Goal: Task Accomplishment & Management: Manage account settings

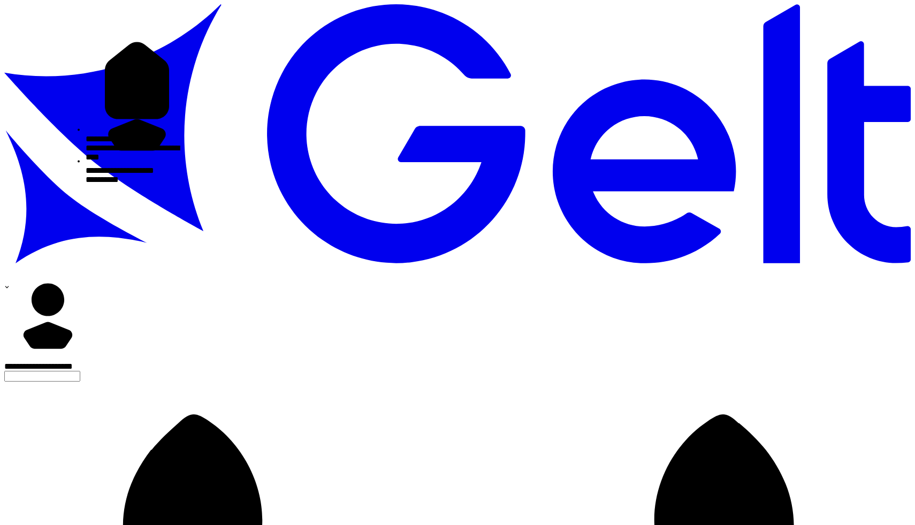
click at [91, 272] on div "**********" at bounding box center [47, 277] width 87 height 11
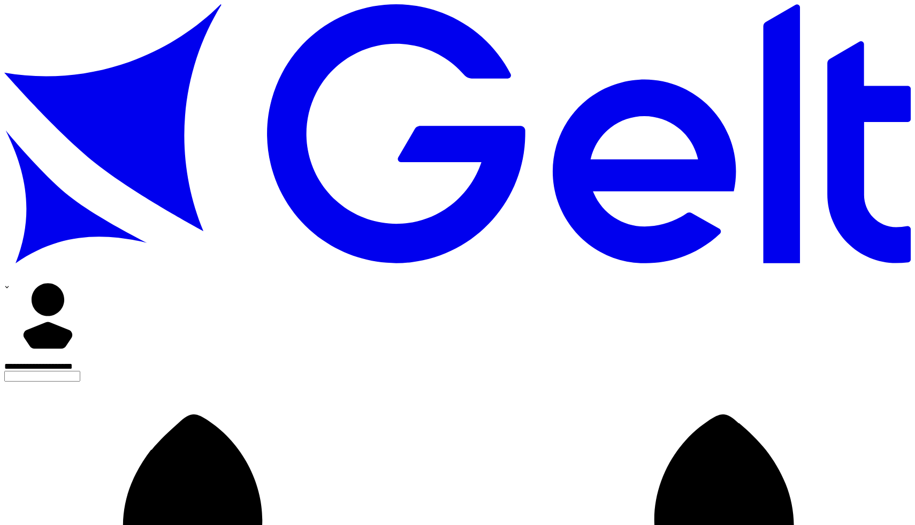
click at [39, 22] on icon at bounding box center [457, 137] width 906 height 266
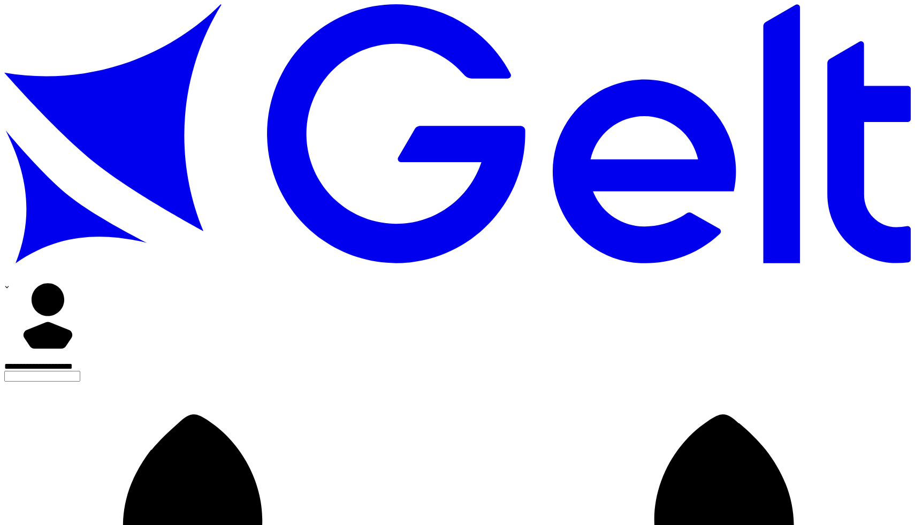
scroll to position [2, 0]
